Goal: Find specific page/section: Locate a particular part of the current website

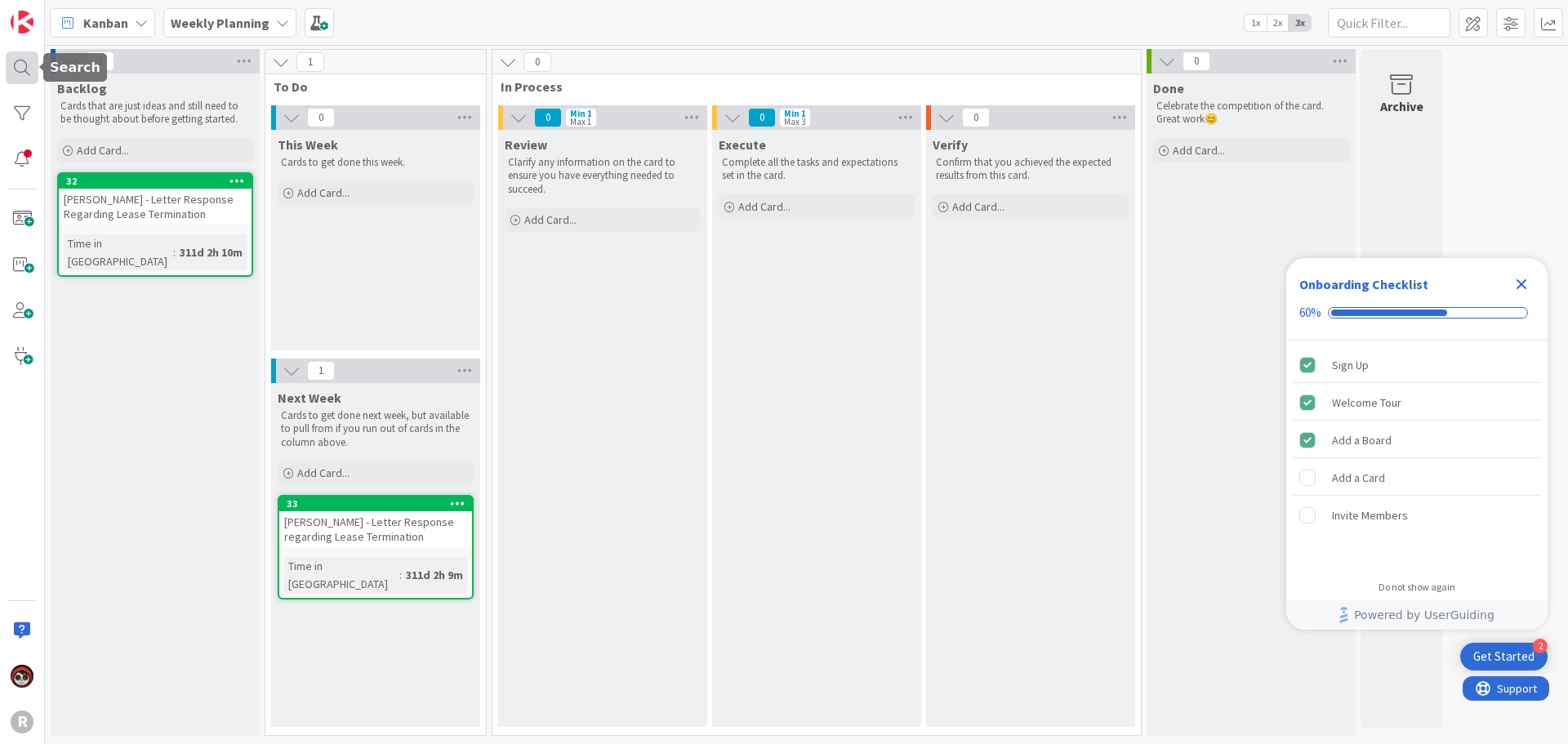
click at [13, 67] on div at bounding box center [22, 67] width 33 height 33
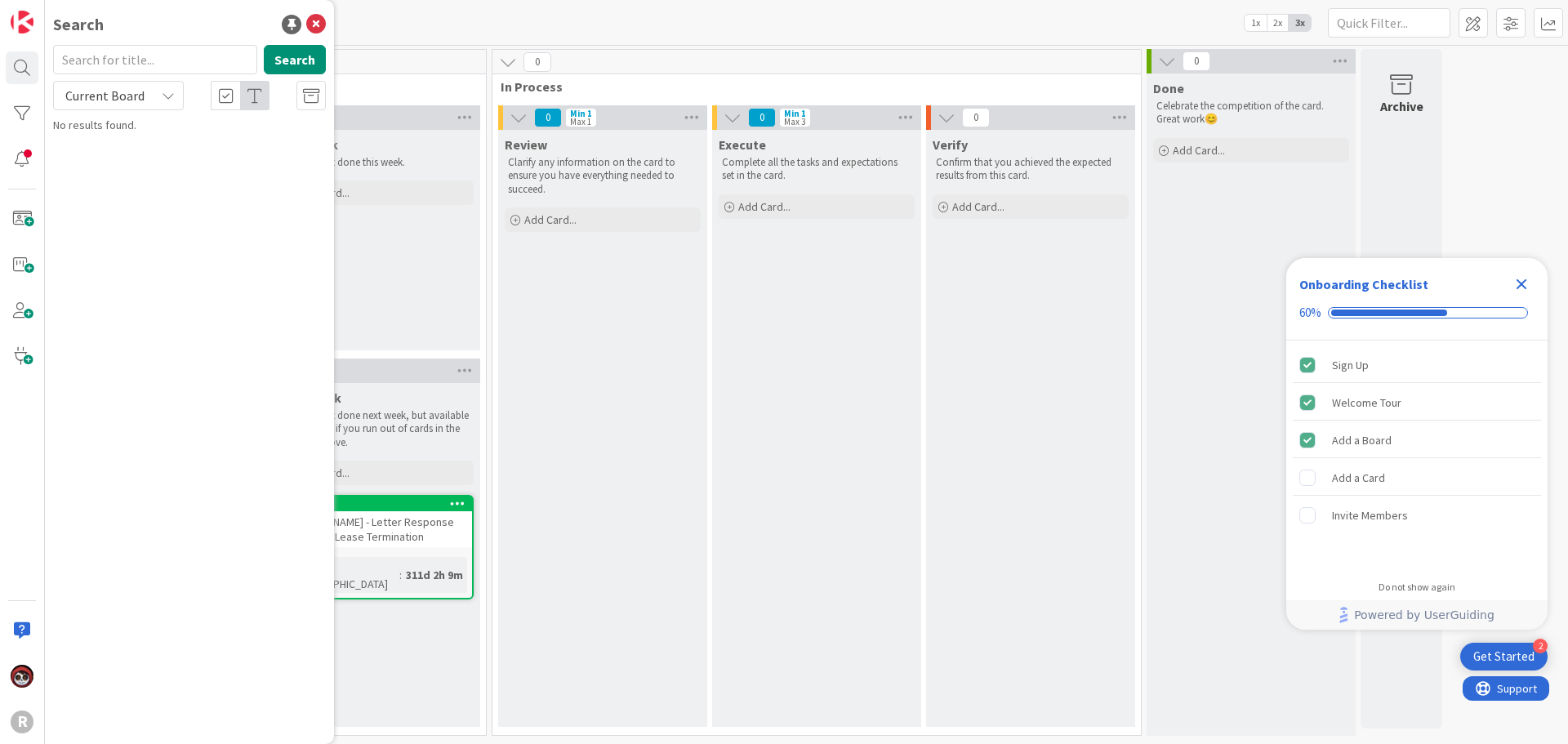
click at [104, 67] on input "text" at bounding box center [155, 60] width 204 height 30
type input "[PERSON_NAME]"
click at [99, 98] on span "Current Board" at bounding box center [105, 95] width 79 height 16
click at [117, 158] on span "All Boards" at bounding box center [146, 163] width 170 height 24
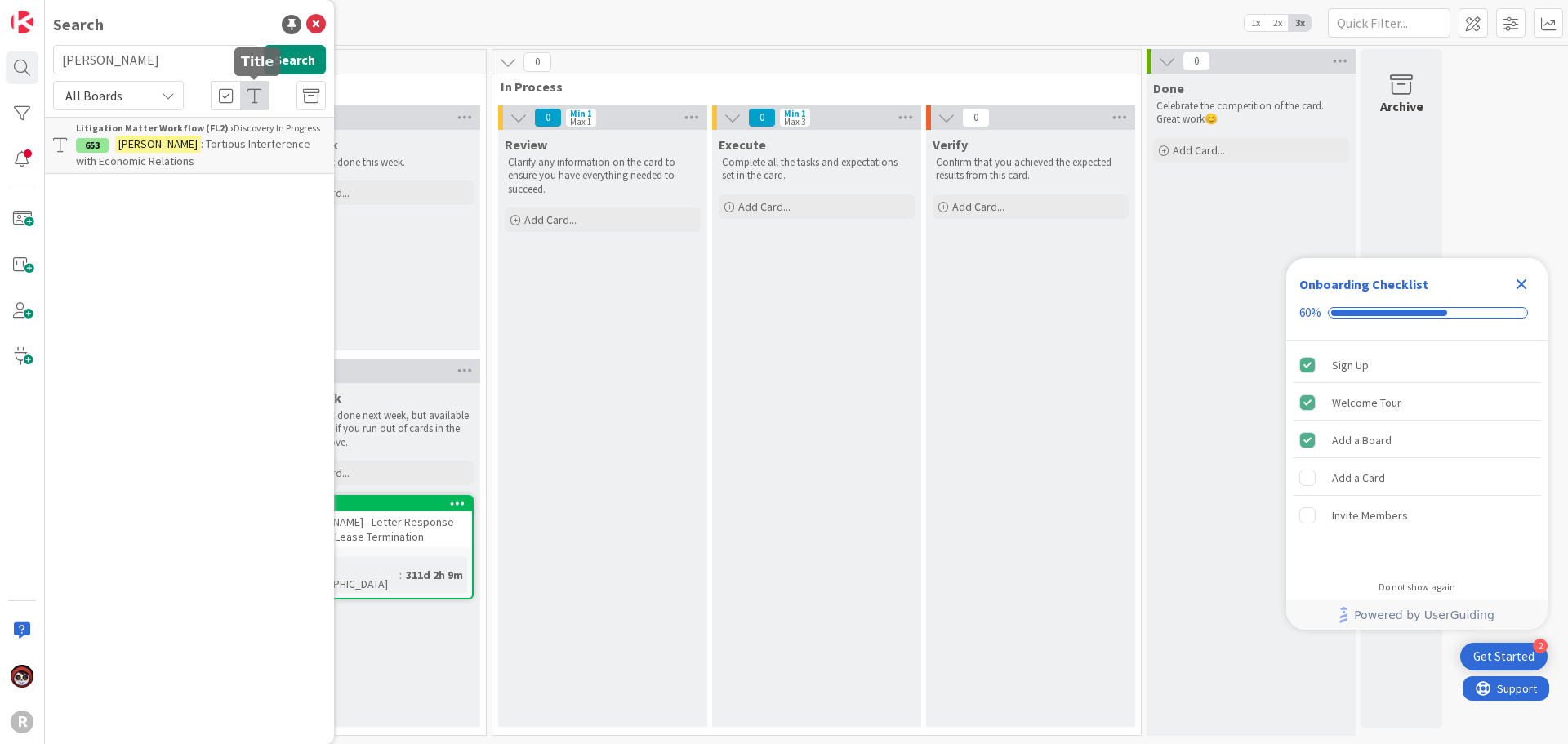
click at [250, 150] on span ": Tortious Interference with Economic Relations" at bounding box center [193, 152] width 234 height 32
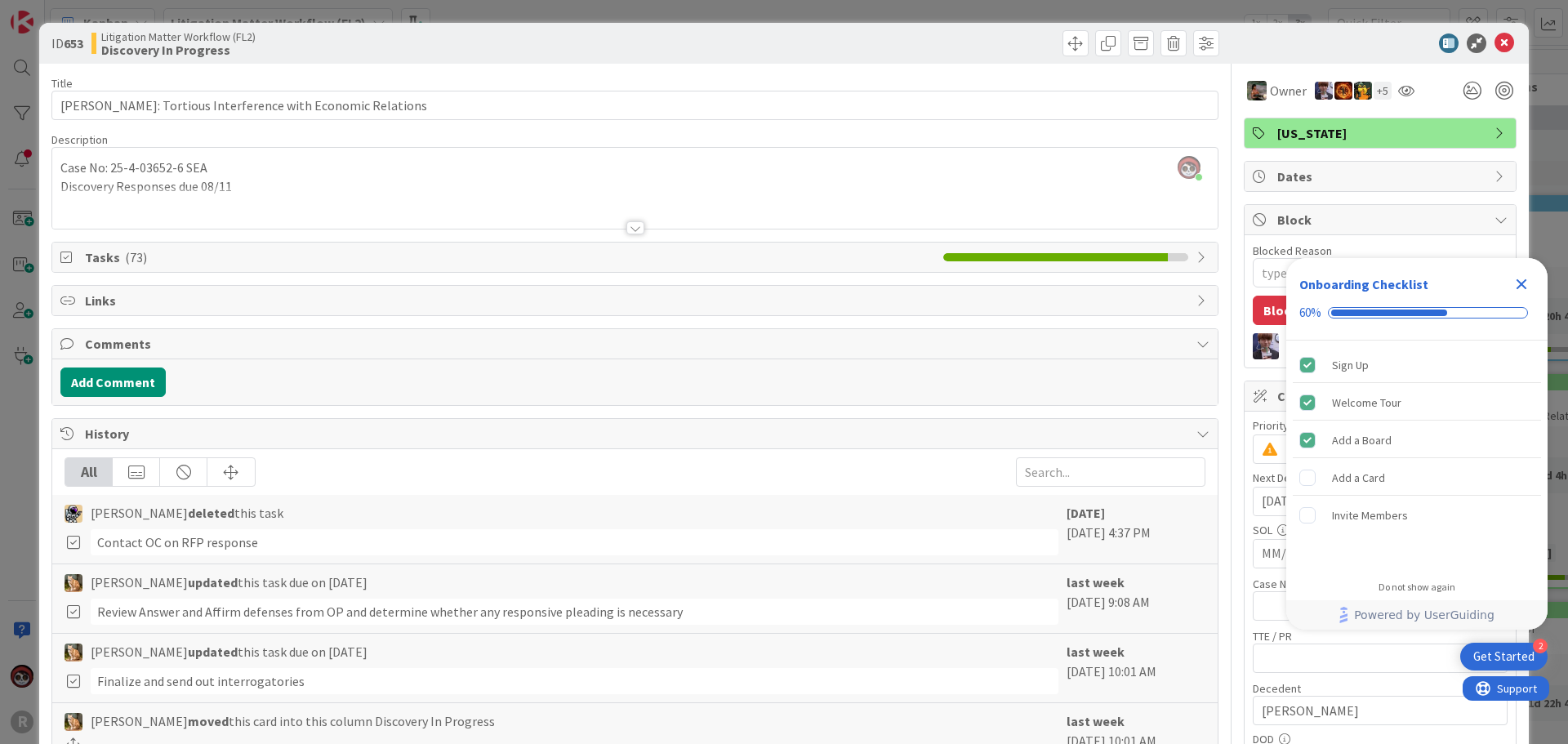
click at [1520, 284] on icon "Close Checklist" at bounding box center [1522, 284] width 11 height 11
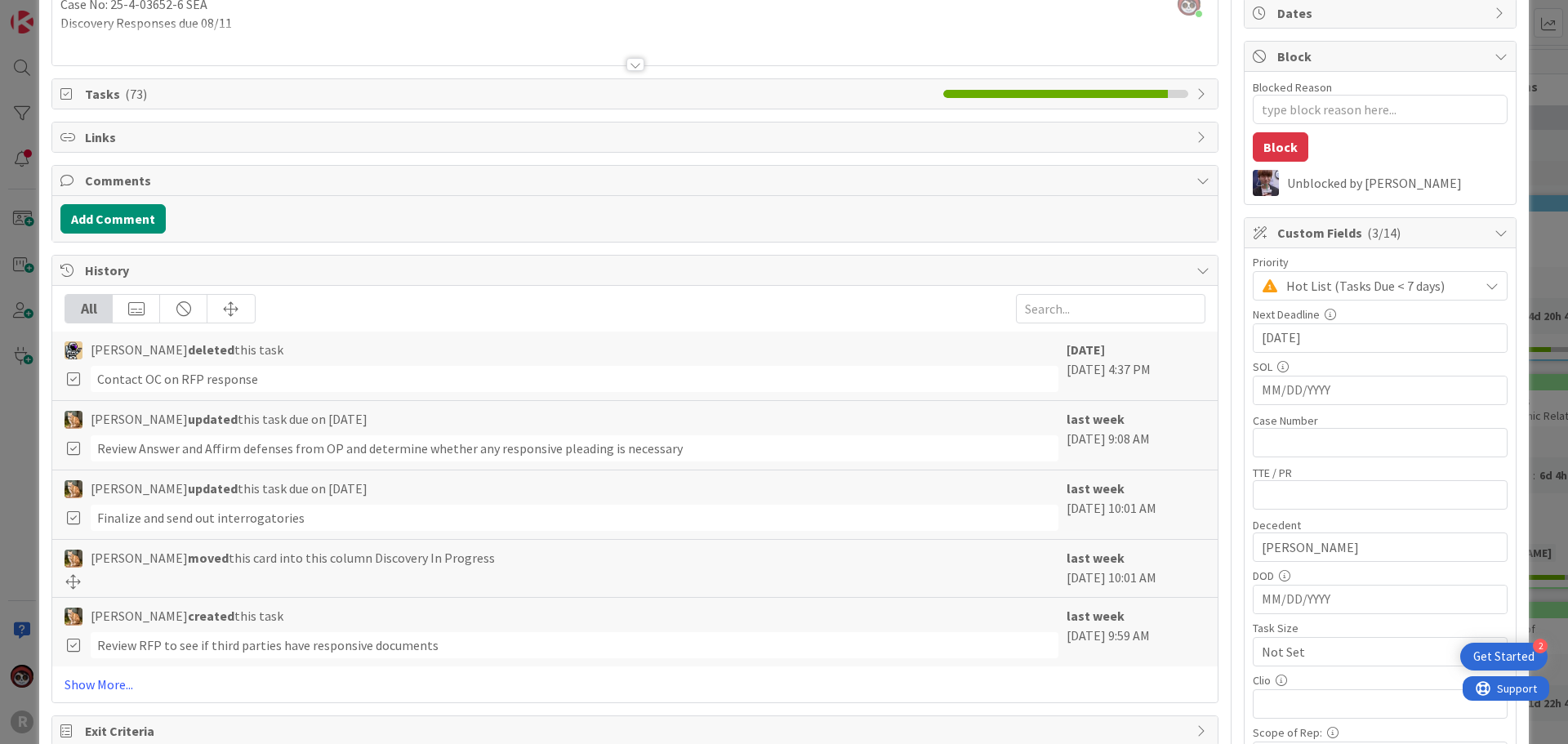
scroll to position [82, 0]
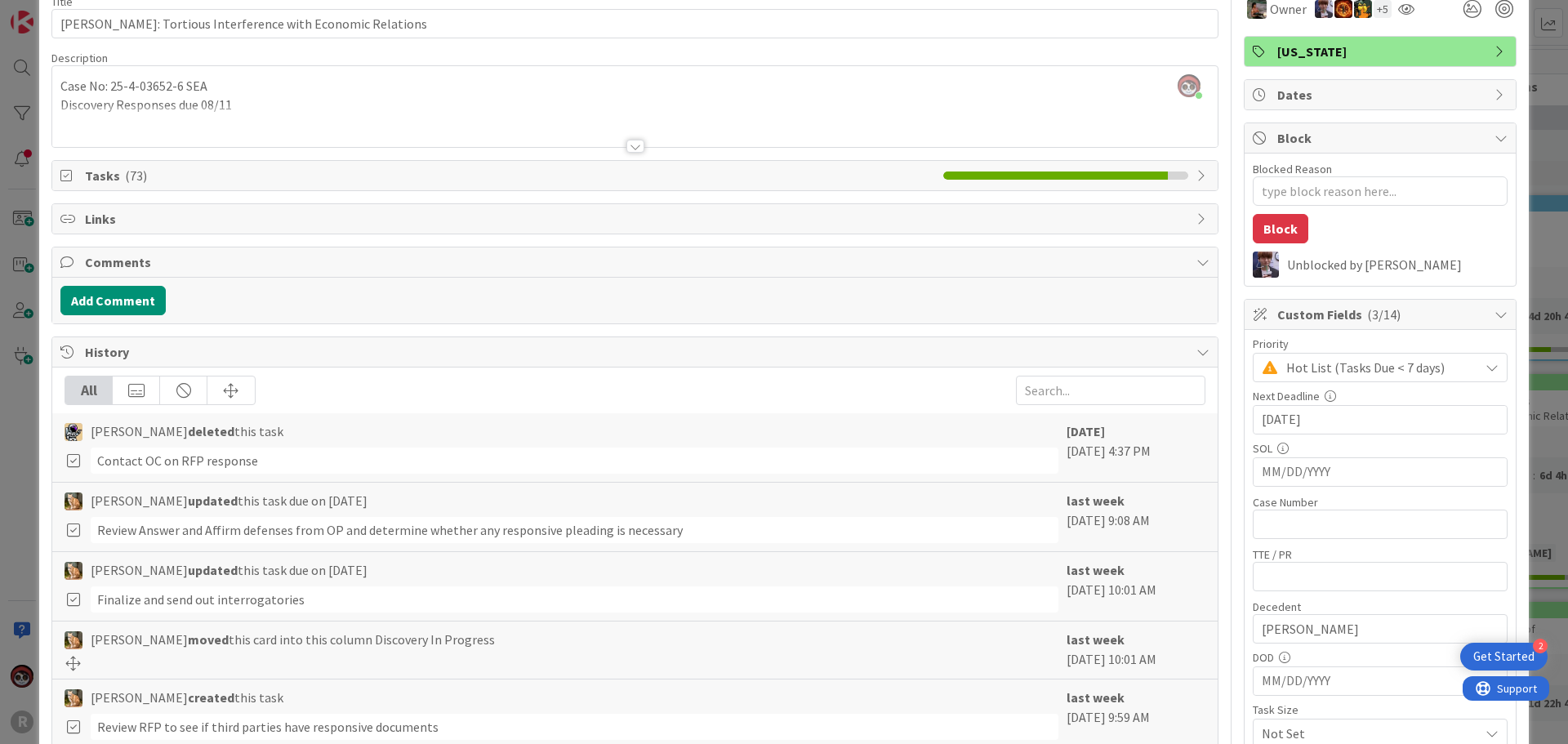
click at [1197, 169] on icon at bounding box center [1204, 175] width 13 height 13
type textarea "x"
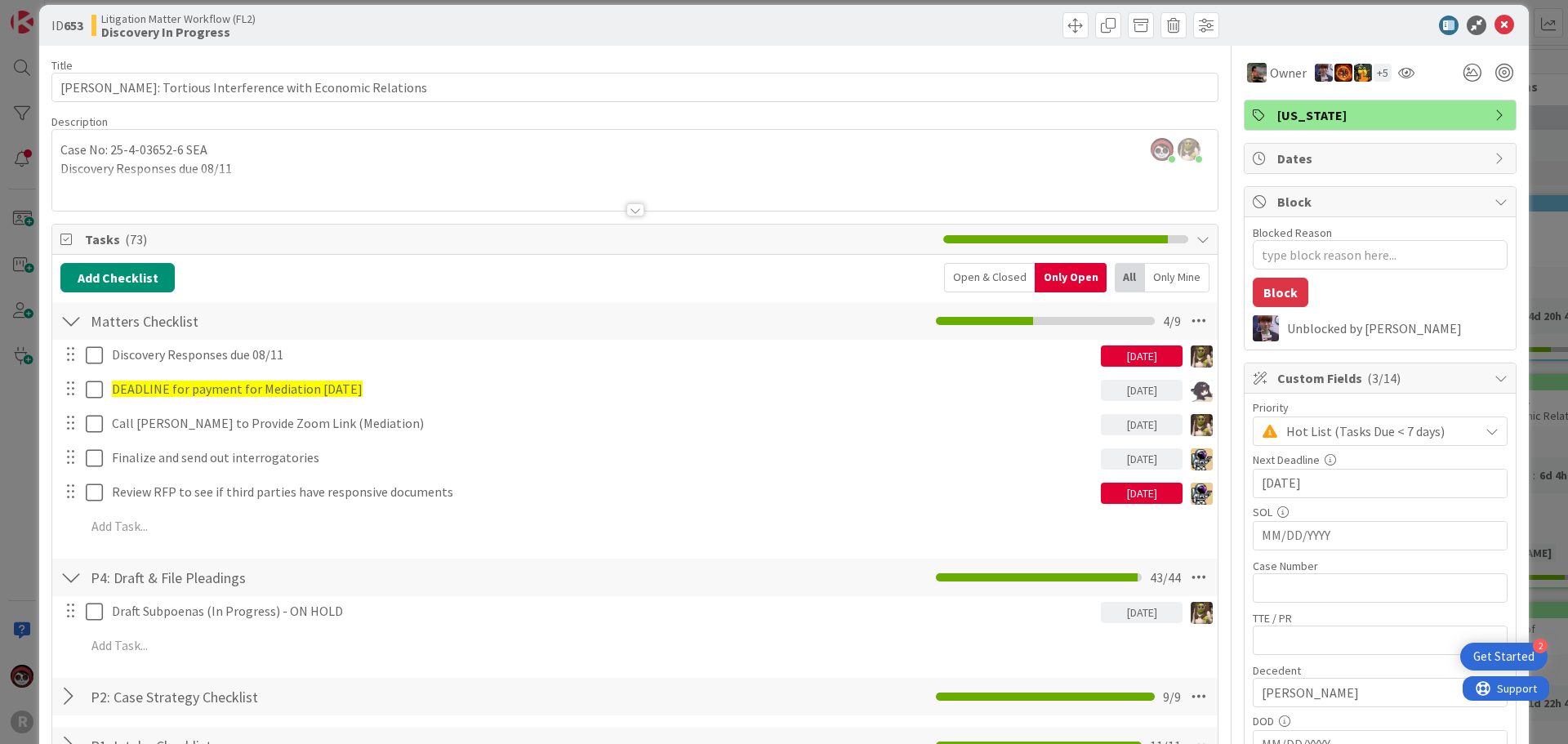
scroll to position [0, 0]
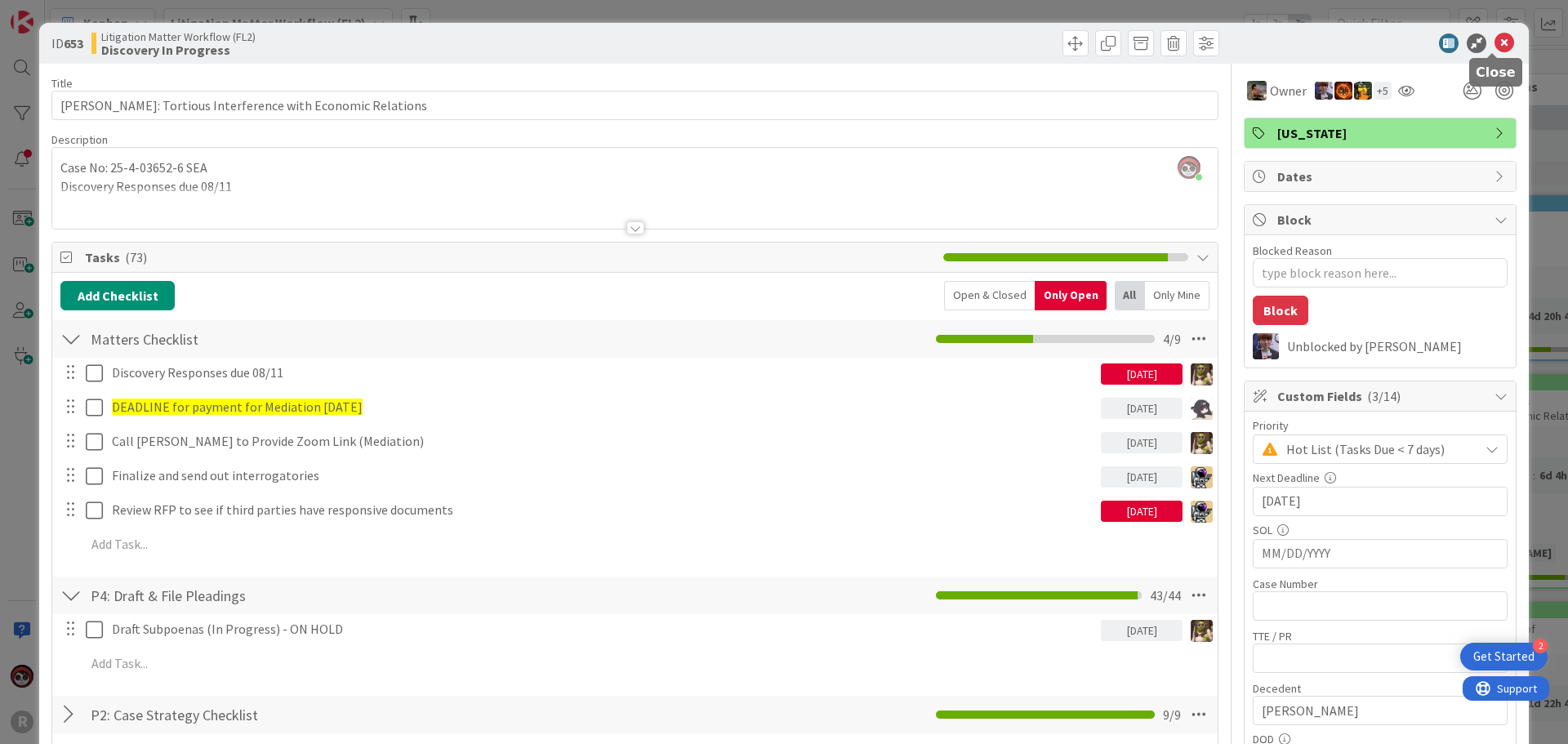
click at [1495, 44] on icon at bounding box center [1504, 43] width 19 height 19
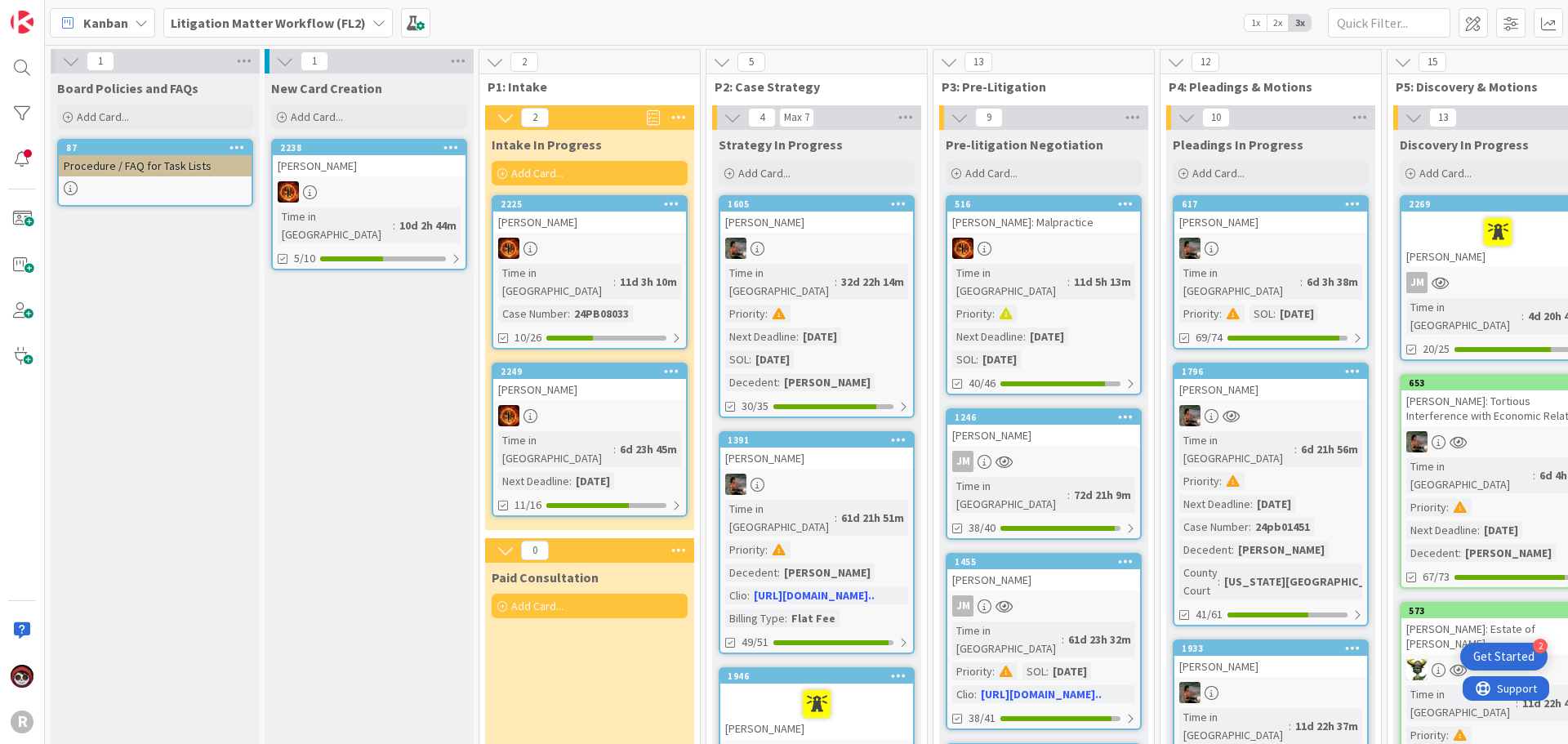
click at [137, 28] on icon at bounding box center [142, 23] width 13 height 13
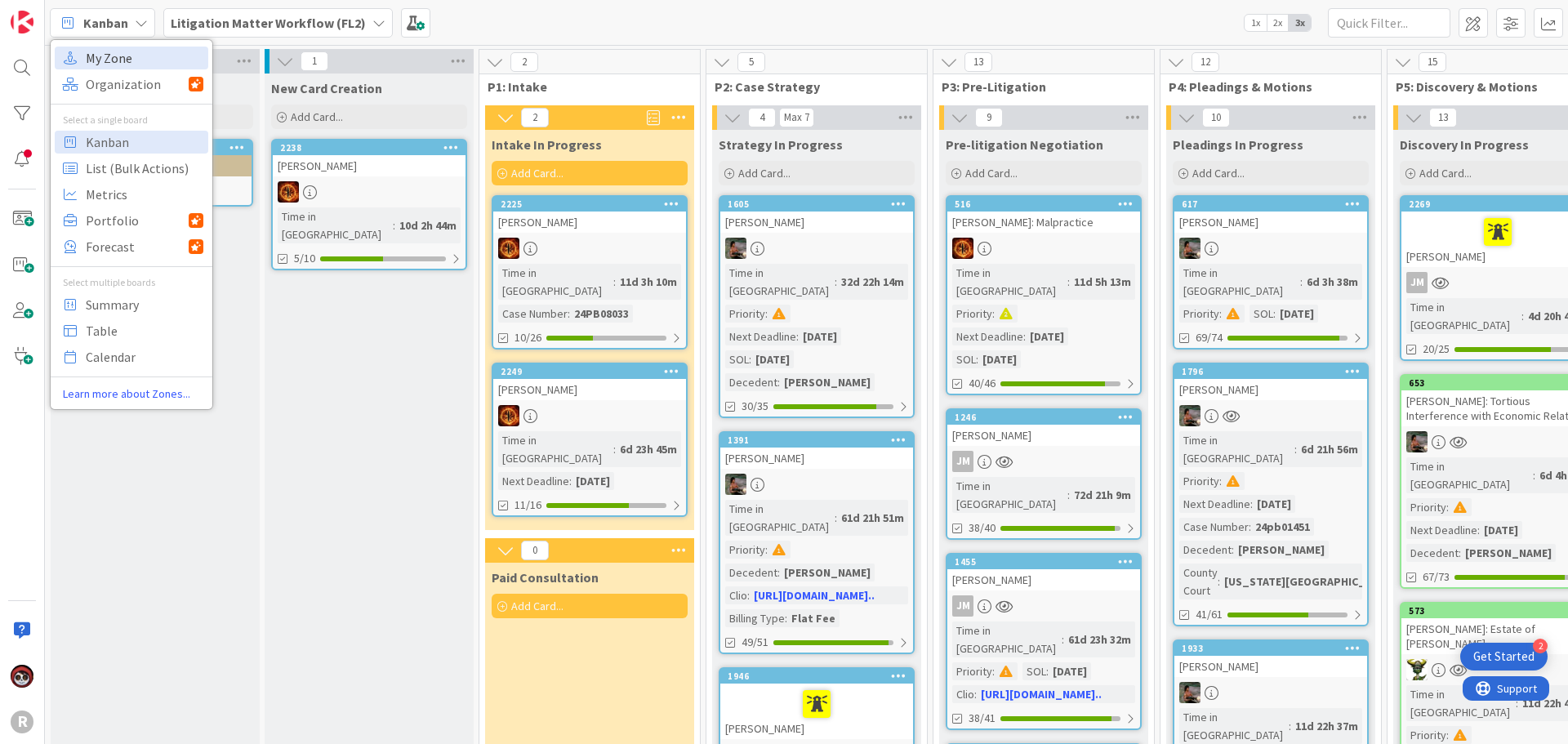
click at [128, 59] on span "My Zone" at bounding box center [145, 57] width 118 height 24
